Goal: Task Accomplishment & Management: Use online tool/utility

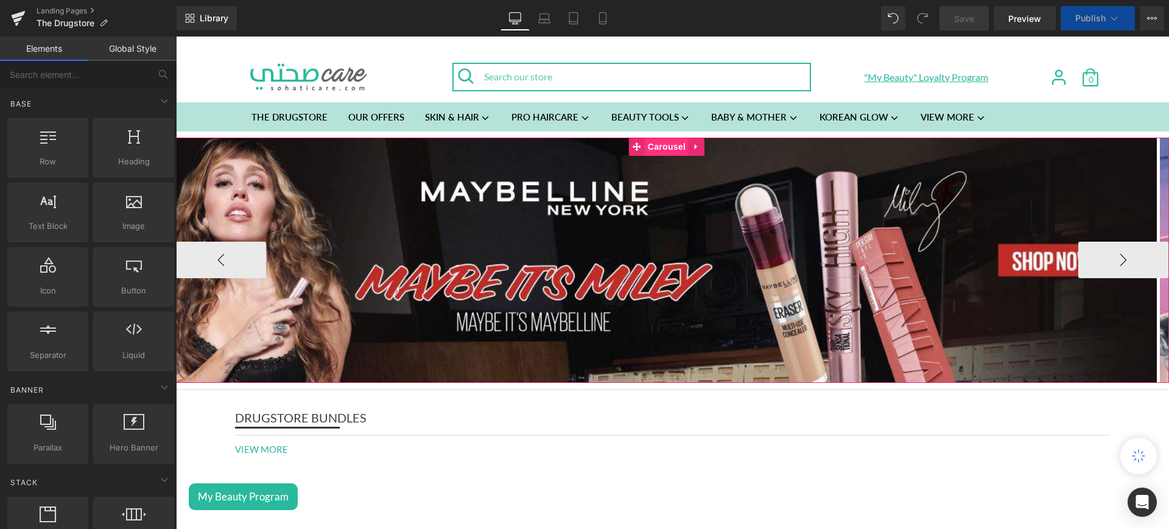
click at [657, 152] on span "Carousel" at bounding box center [667, 147] width 44 height 18
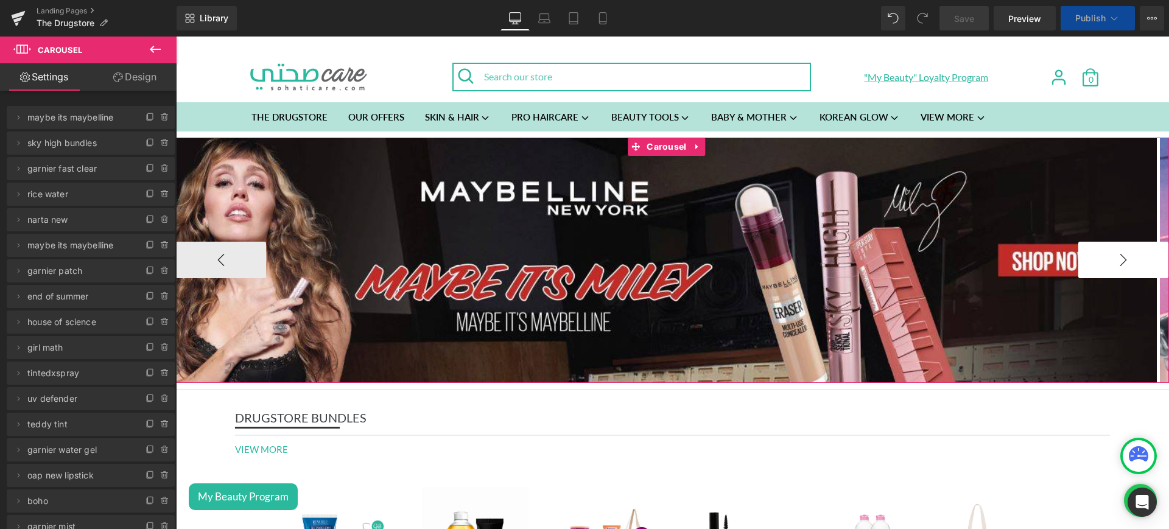
click at [1102, 256] on button "›" at bounding box center [1124, 260] width 90 height 37
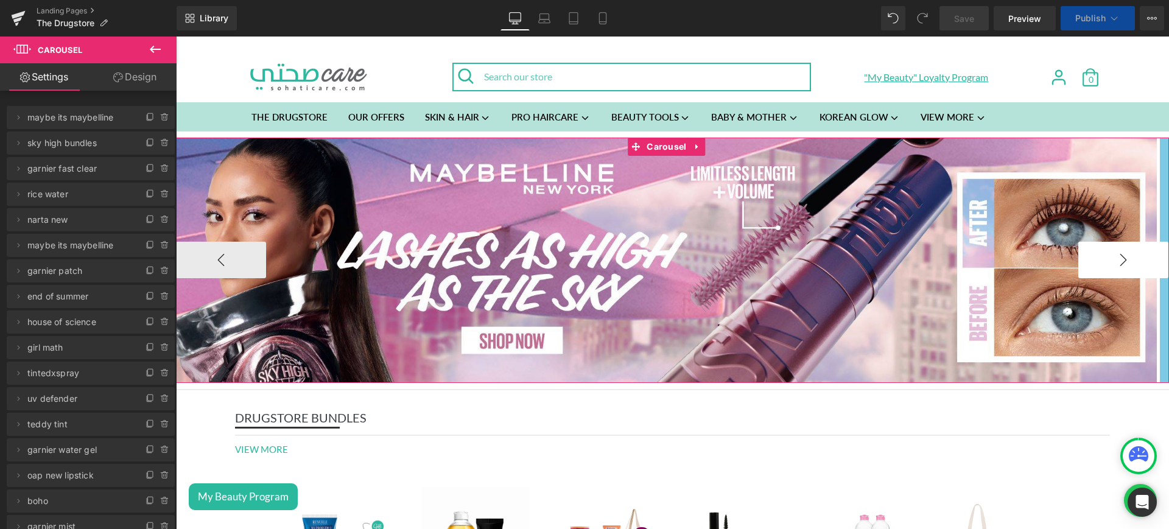
click at [1102, 256] on button "›" at bounding box center [1124, 260] width 90 height 37
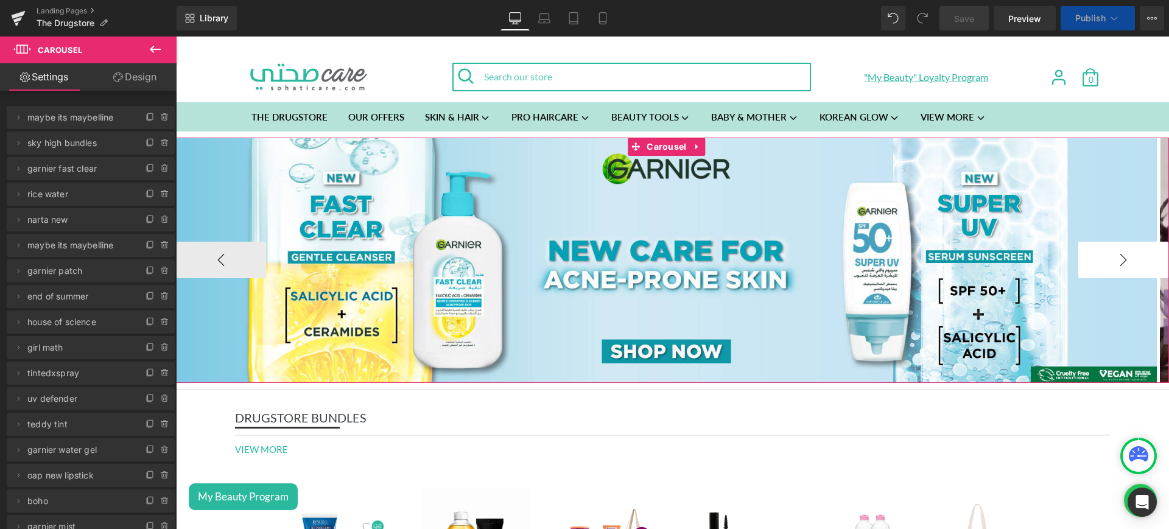
click at [1102, 256] on button "›" at bounding box center [1124, 260] width 90 height 37
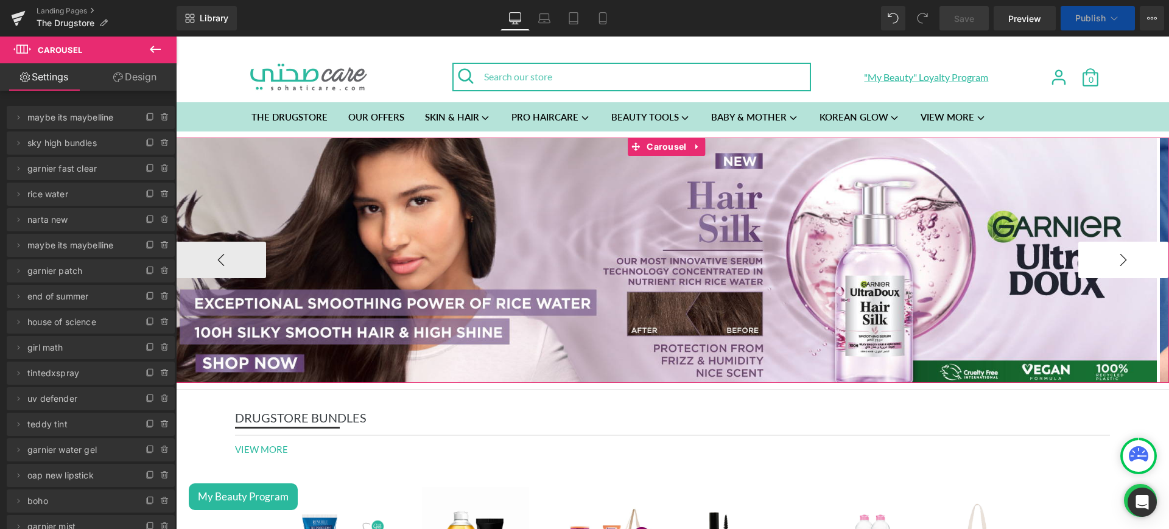
click at [1102, 256] on button "›" at bounding box center [1124, 260] width 90 height 37
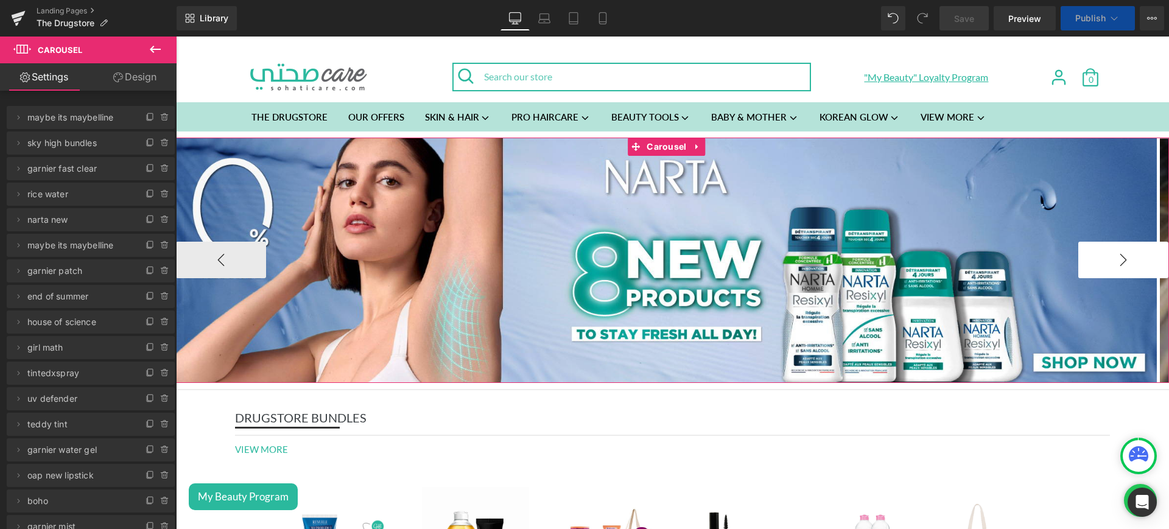
click at [1102, 256] on button "›" at bounding box center [1124, 260] width 90 height 37
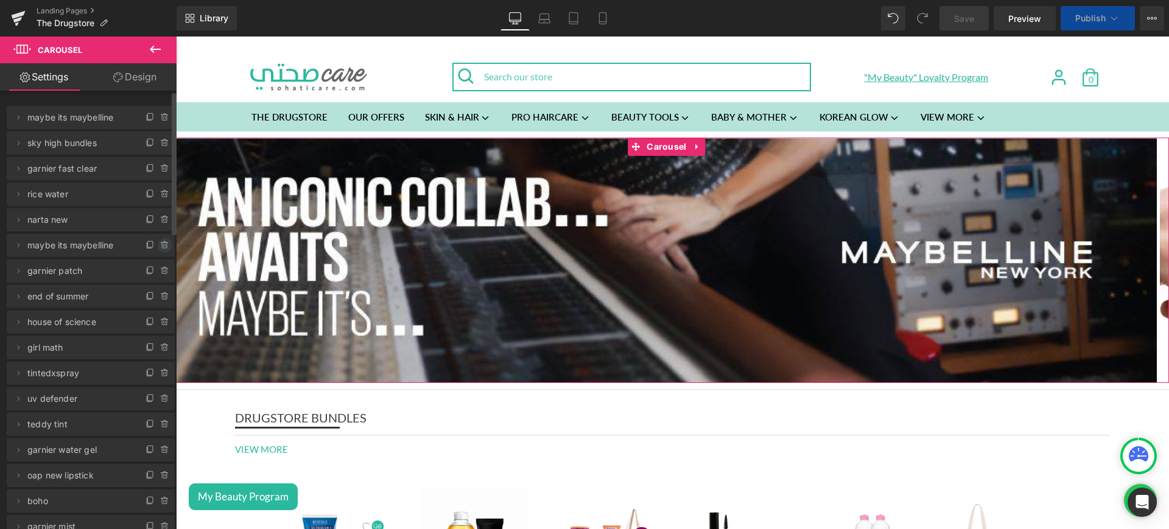
click at [165, 244] on icon at bounding box center [165, 245] width 0 height 2
click at [145, 245] on button "Delete" at bounding box center [152, 246] width 38 height 16
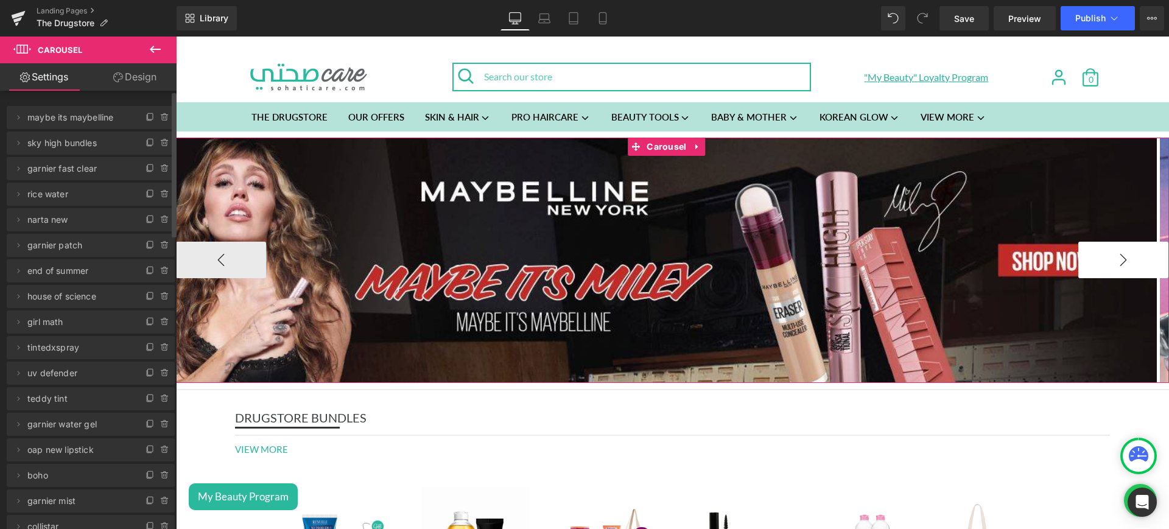
click at [1107, 253] on button "›" at bounding box center [1124, 260] width 90 height 37
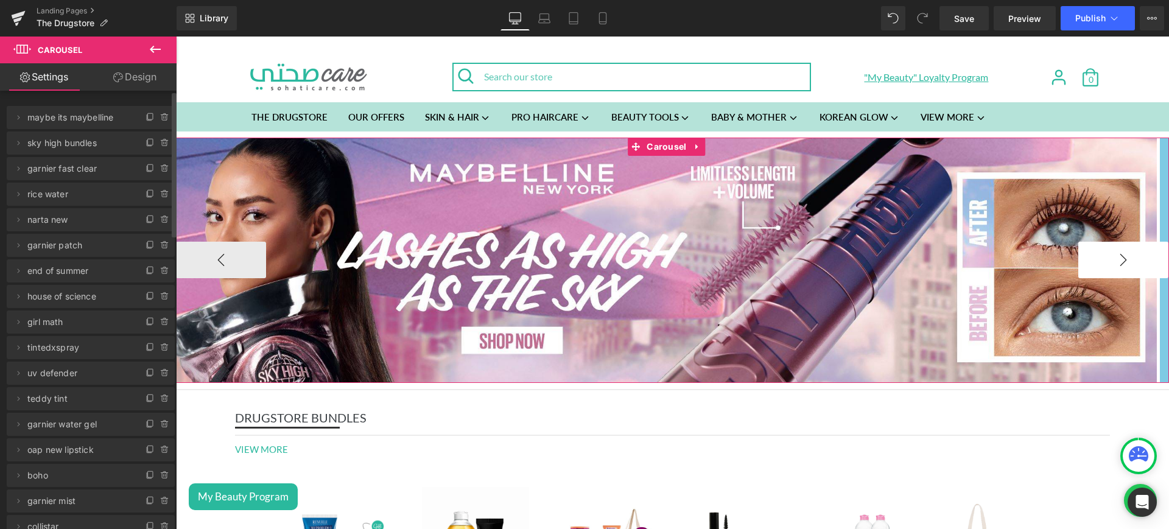
click at [1107, 253] on button "›" at bounding box center [1124, 260] width 90 height 37
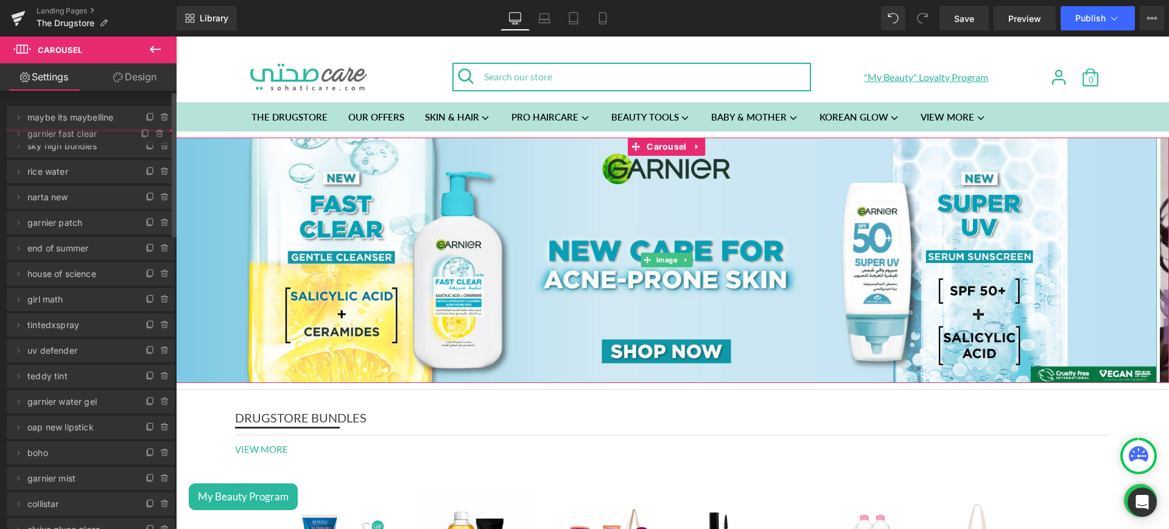
drag, startPoint x: 108, startPoint y: 171, endPoint x: 94, endPoint y: 136, distance: 38.2
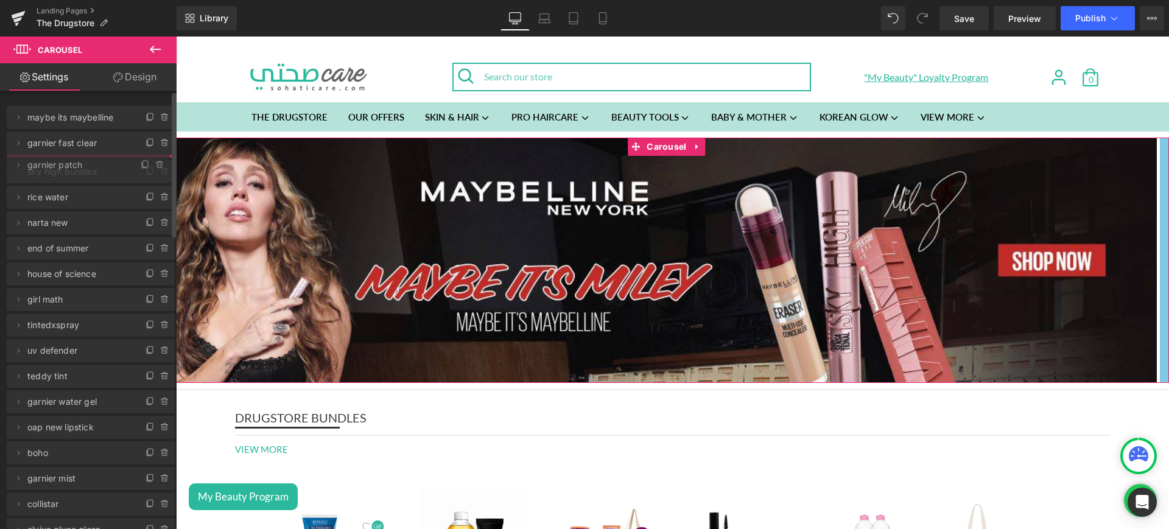
drag, startPoint x: 97, startPoint y: 241, endPoint x: 86, endPoint y: 161, distance: 81.2
drag, startPoint x: 108, startPoint y: 214, endPoint x: 105, endPoint y: 186, distance: 27.5
drag, startPoint x: 81, startPoint y: 343, endPoint x: 83, endPoint y: 217, distance: 126.1
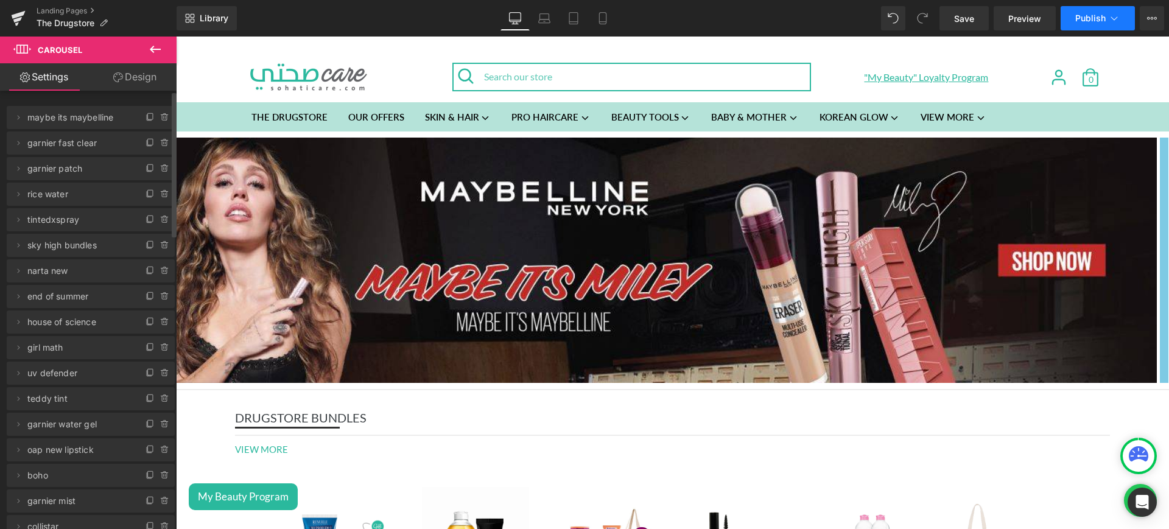
click at [1086, 26] on button "Publish" at bounding box center [1098, 18] width 74 height 24
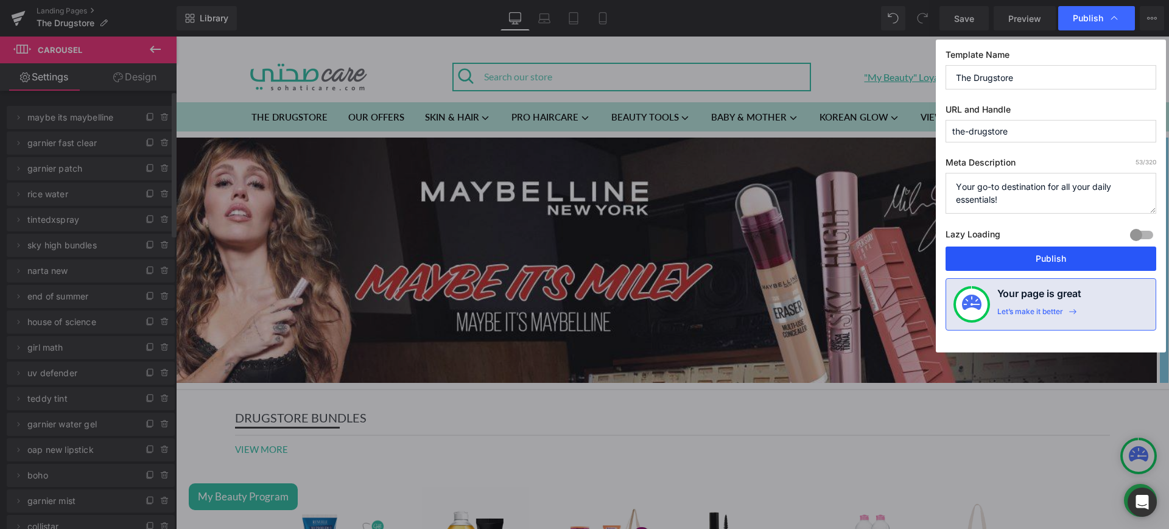
click at [1052, 255] on button "Publish" at bounding box center [1051, 259] width 211 height 24
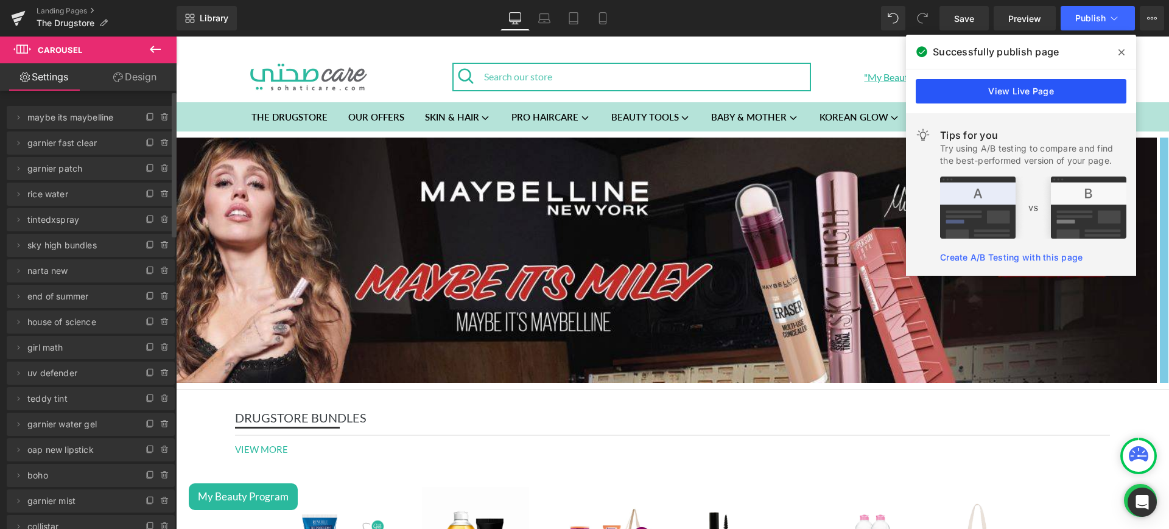
click at [1015, 90] on link "View Live Page" at bounding box center [1021, 91] width 211 height 24
